Goal: Transaction & Acquisition: Purchase product/service

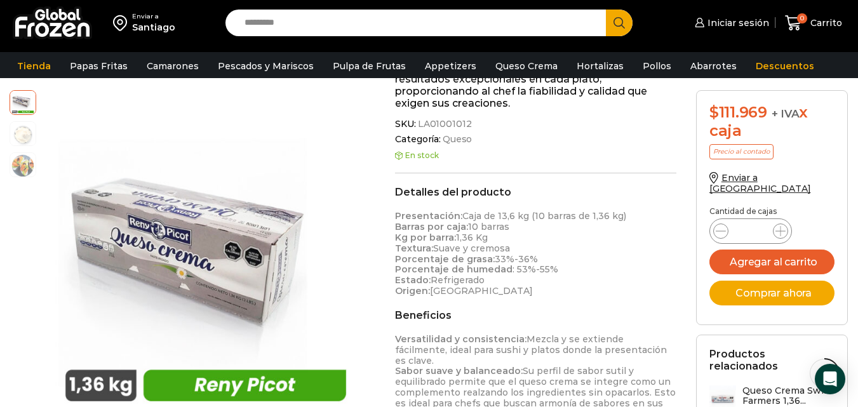
scroll to position [344, 0]
click at [347, 26] on input "Search input" at bounding box center [418, 23] width 361 height 27
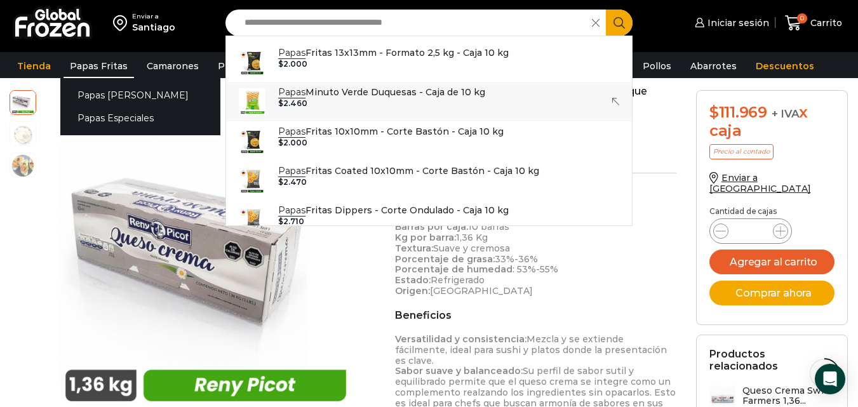
type input "**********"
click at [97, 71] on link "Papas Fritas" at bounding box center [98, 66] width 70 height 24
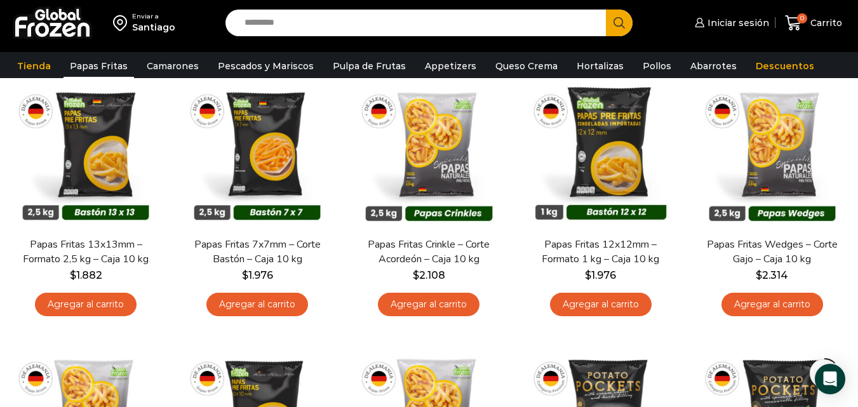
scroll to position [105, 0]
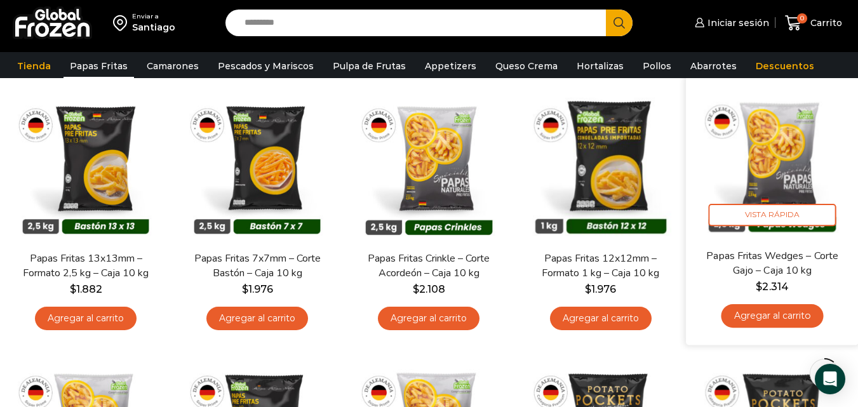
click at [802, 154] on img at bounding box center [772, 162] width 154 height 154
